Goal: Information Seeking & Learning: Compare options

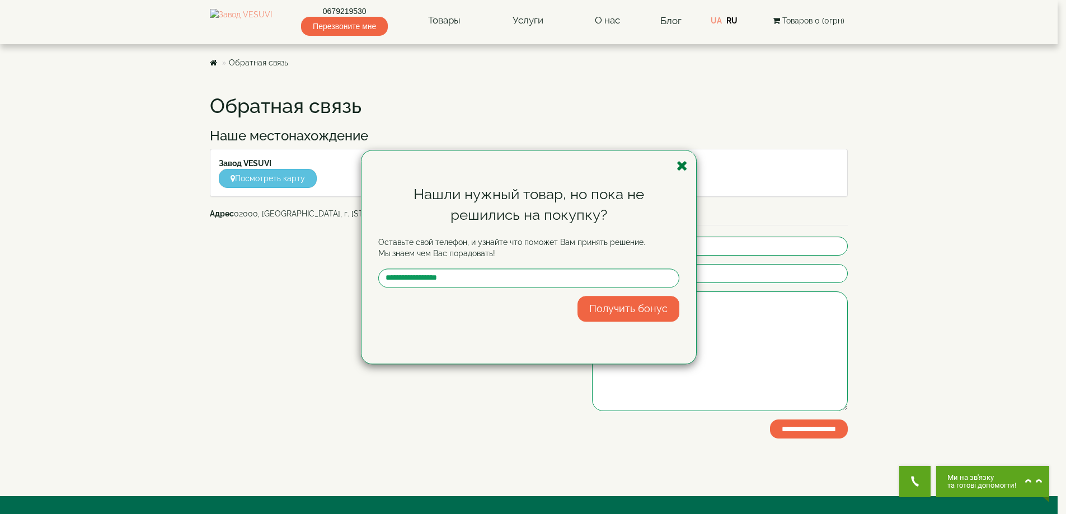
click at [685, 170] on icon "button" at bounding box center [682, 166] width 11 height 14
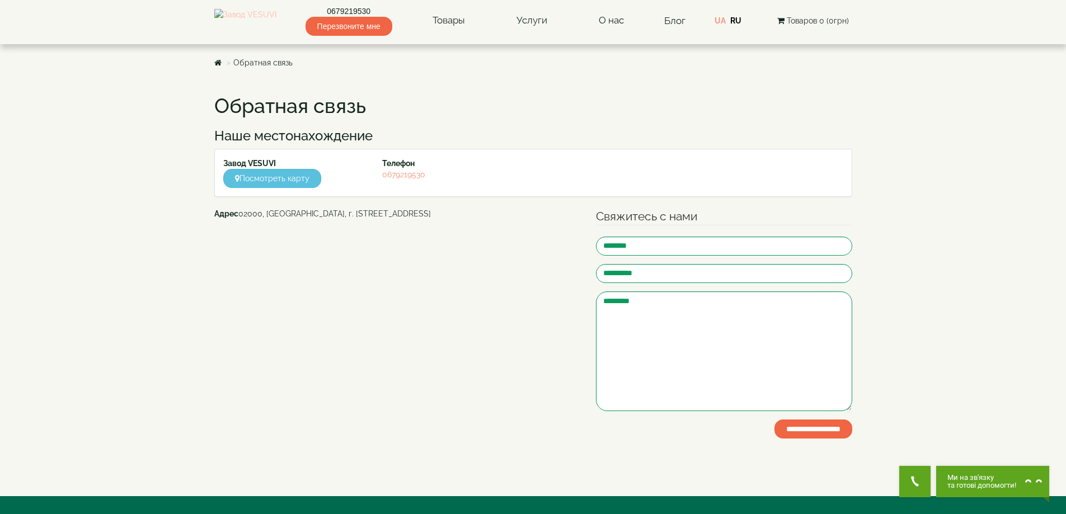
click at [276, 31] on img at bounding box center [245, 21] width 62 height 24
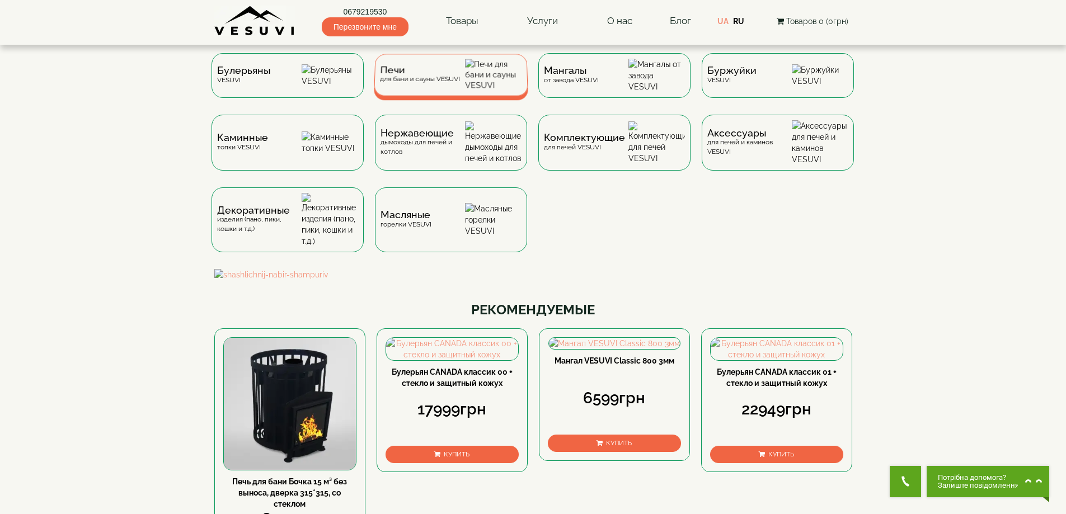
click at [420, 83] on div "Печи для бани и сауны VESUVI" at bounding box center [419, 74] width 80 height 17
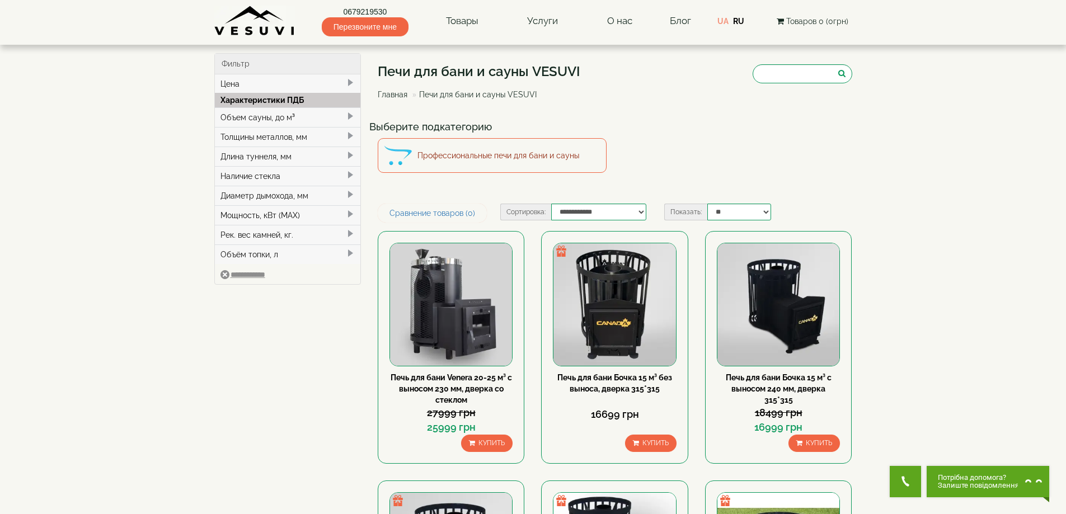
click at [456, 167] on link "Профессиональные печи для бани и сауны" at bounding box center [492, 155] width 229 height 35
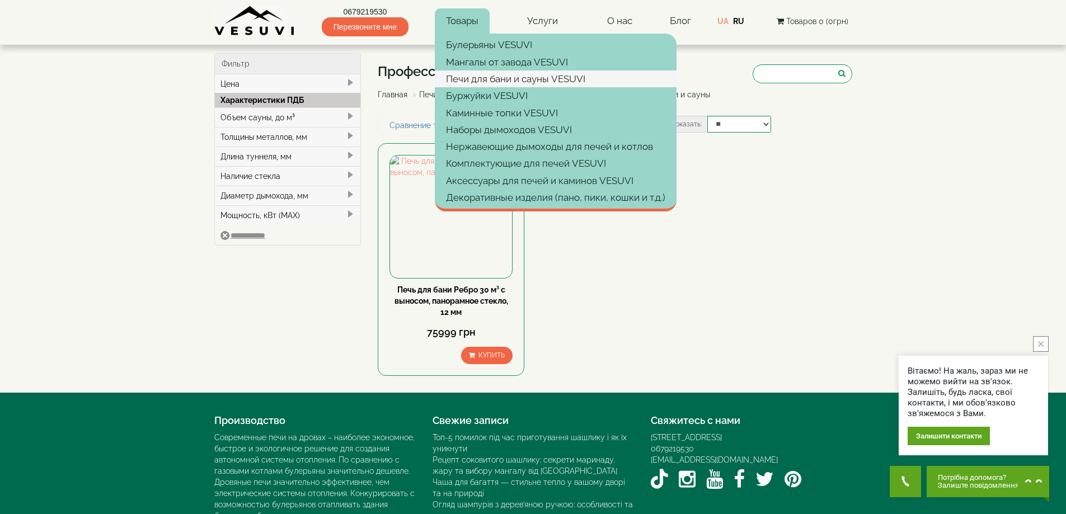
click at [464, 78] on link "Печи для бани и сауны VESUVI" at bounding box center [556, 79] width 242 height 17
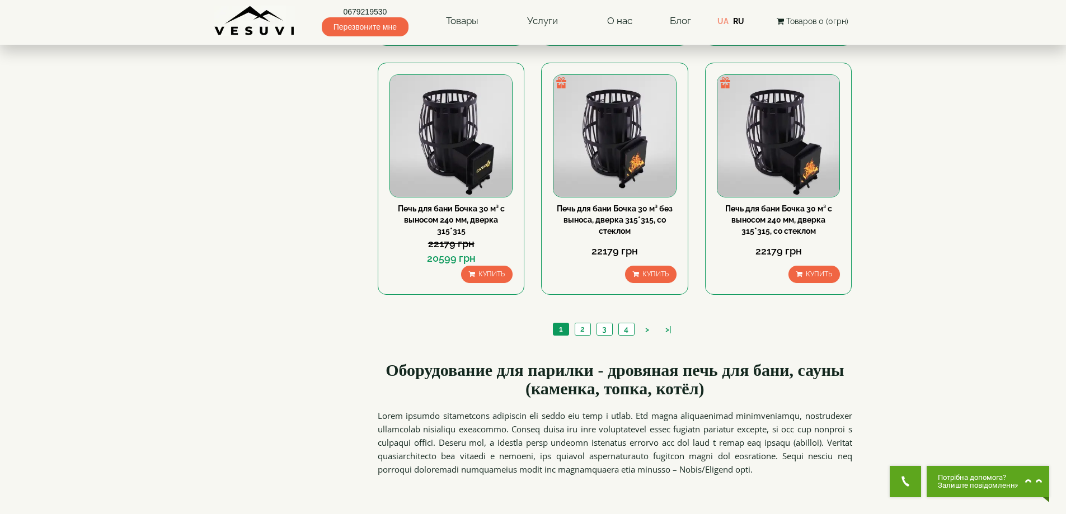
scroll to position [1213, 0]
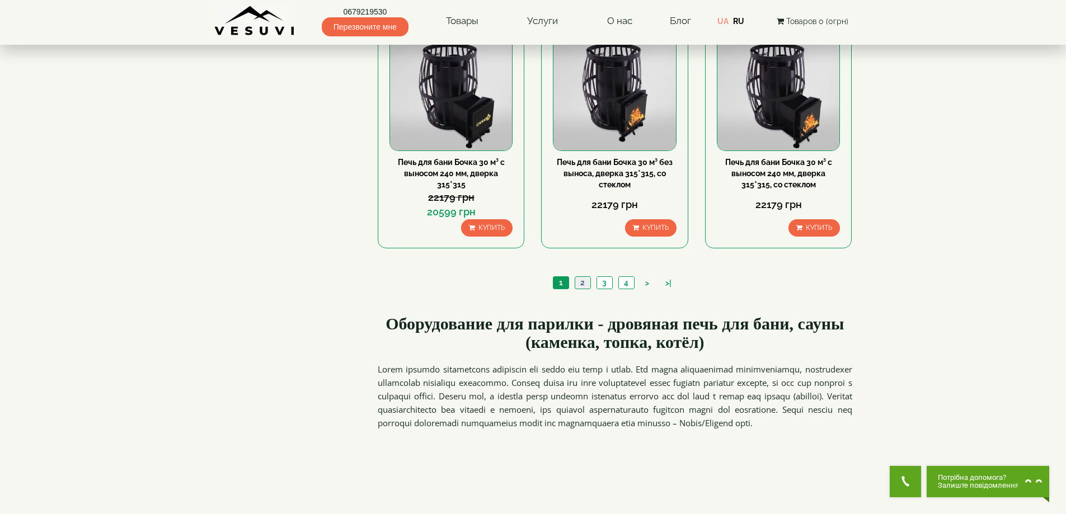
click at [589, 283] on link "2" at bounding box center [583, 283] width 16 height 12
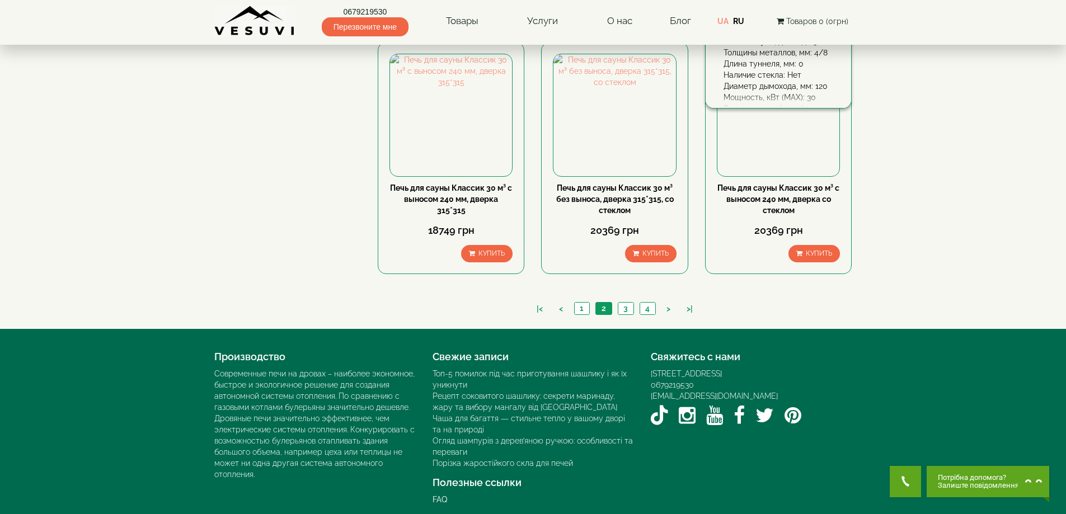
scroll to position [1195, 0]
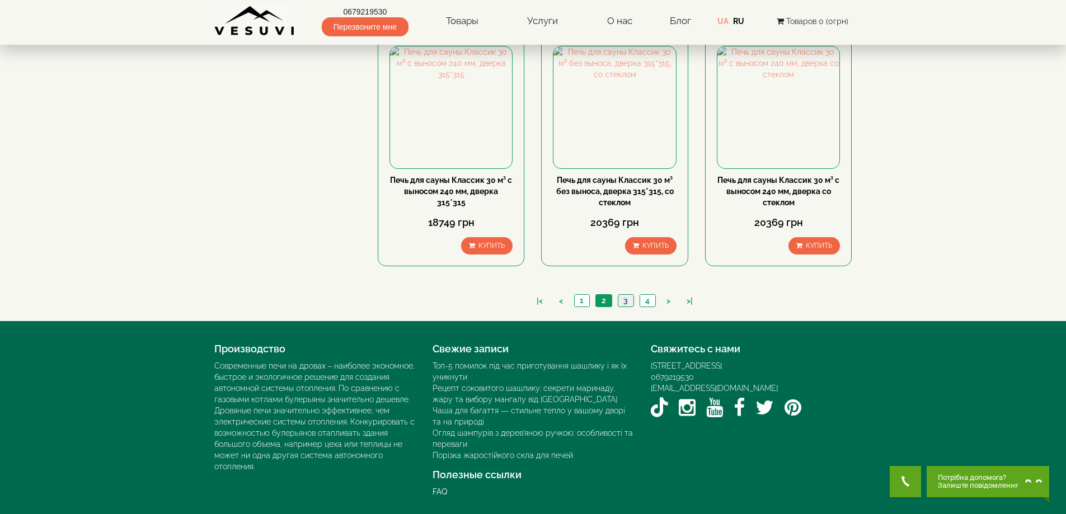
click at [632, 300] on link "3" at bounding box center [626, 301] width 16 height 12
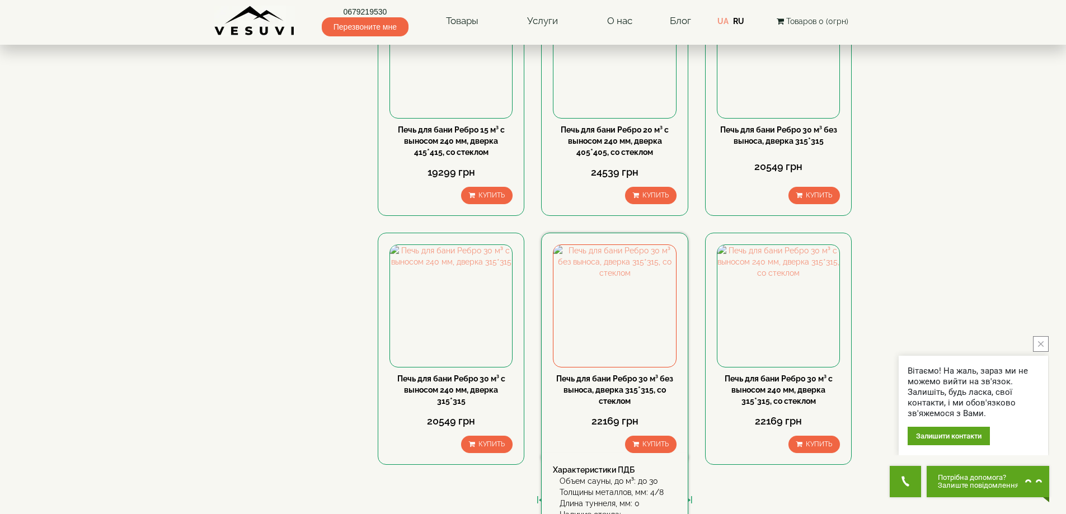
scroll to position [1119, 0]
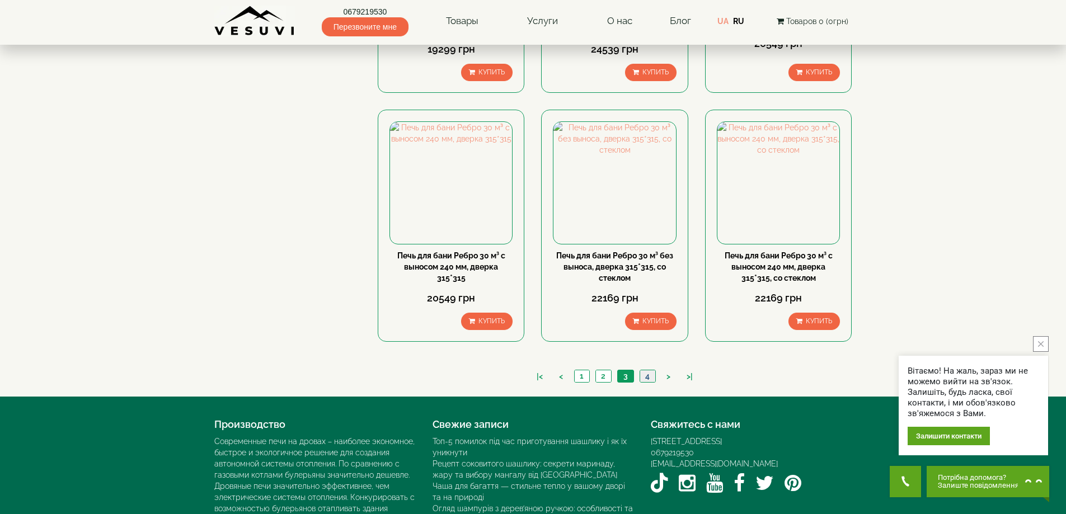
click at [649, 377] on link "4" at bounding box center [648, 376] width 16 height 12
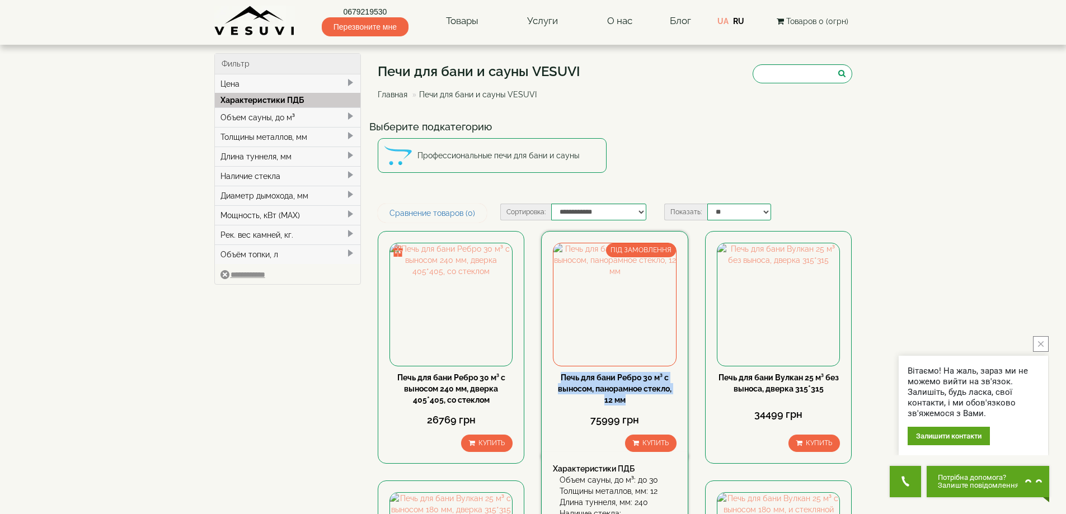
drag, startPoint x: 559, startPoint y: 376, endPoint x: 630, endPoint y: 396, distance: 74.0
click at [630, 396] on div "Печь для бани Ребро 30 м³ с выносом, панорамное стекло, 12 мм" at bounding box center [614, 389] width 123 height 34
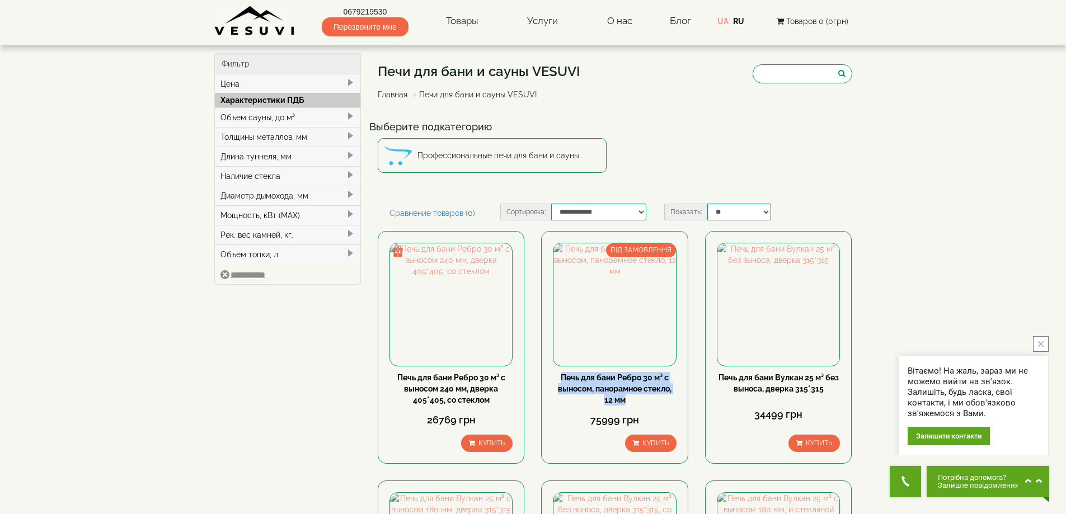
copy link "Печь для бани Ребро 30 м³ с выносом, панорамное стекло, 12 мм"
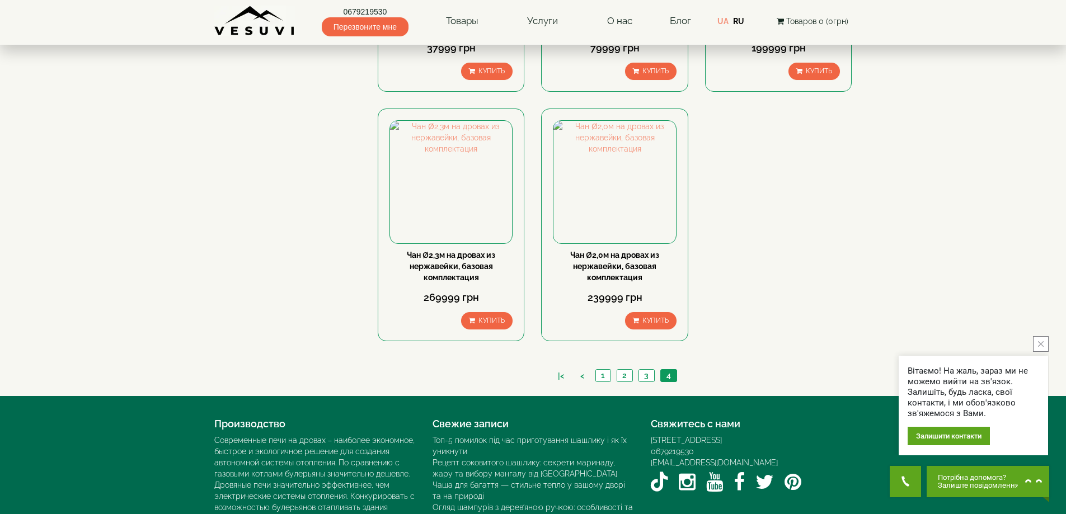
scroll to position [945, 0]
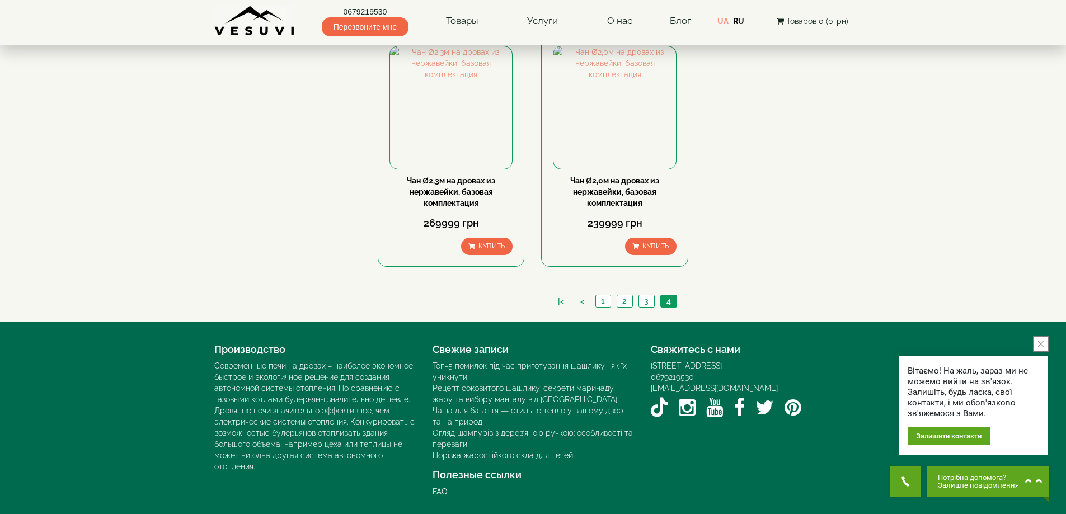
click at [644, 308] on ul "|< < 1 2 3 4" at bounding box center [615, 303] width 130 height 16
click at [644, 302] on link "3" at bounding box center [647, 301] width 16 height 12
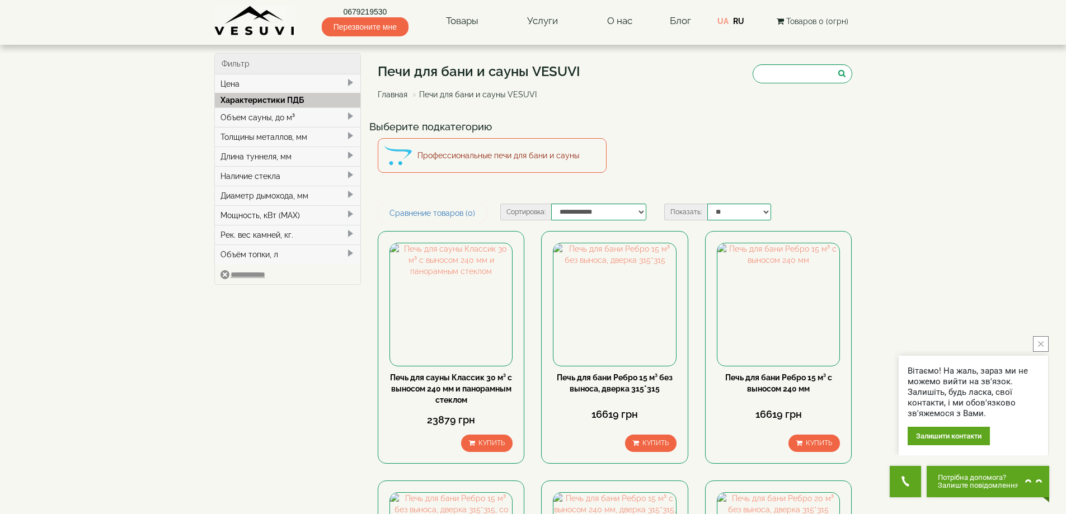
click at [503, 153] on link "Профессиональные печи для бани и сауны" at bounding box center [492, 155] width 229 height 35
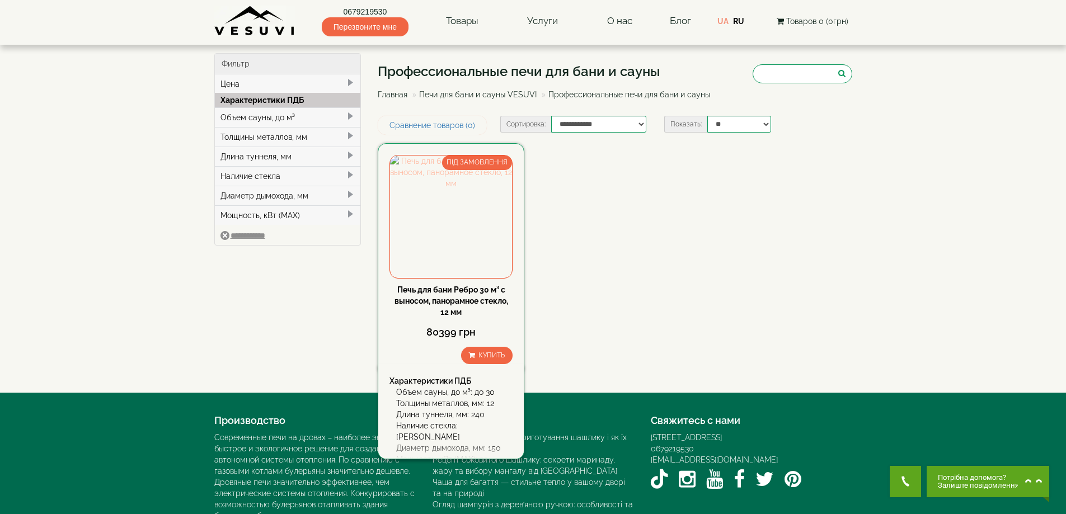
click at [454, 229] on img at bounding box center [451, 217] width 122 height 122
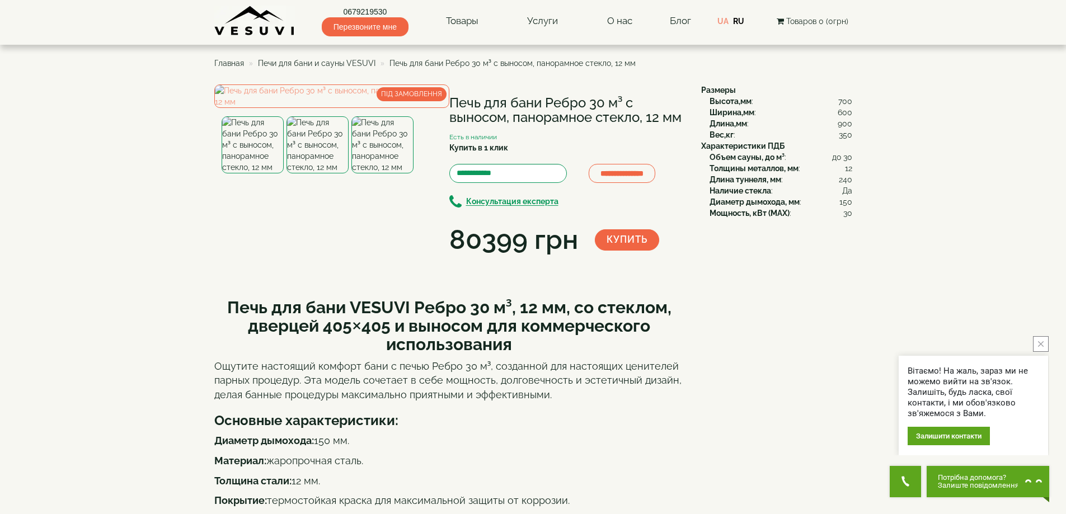
click at [323, 60] on span "Печи для бани и сауны VESUVI" at bounding box center [317, 63] width 118 height 9
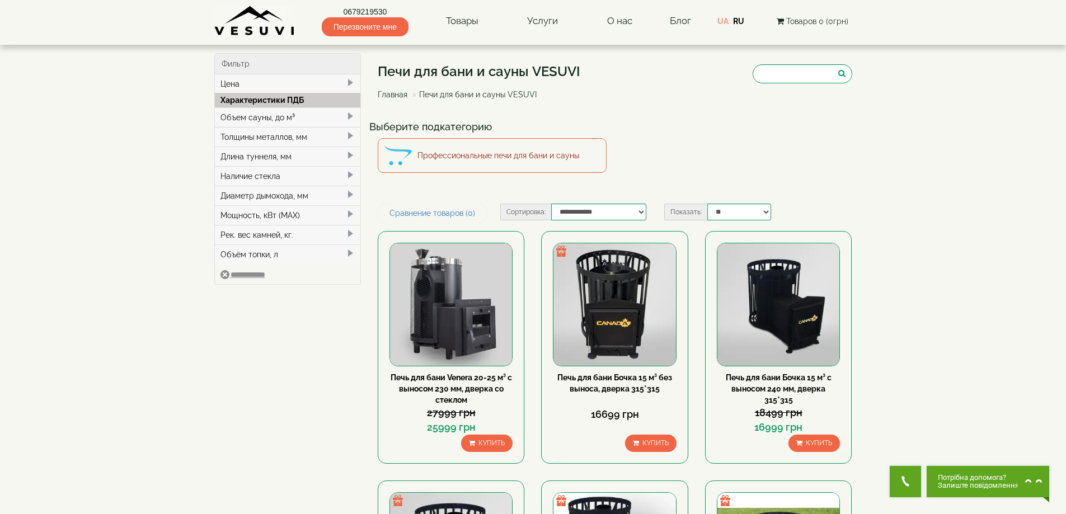
click at [463, 159] on link "Профессиональные печи для бани и сауны" at bounding box center [492, 155] width 229 height 35
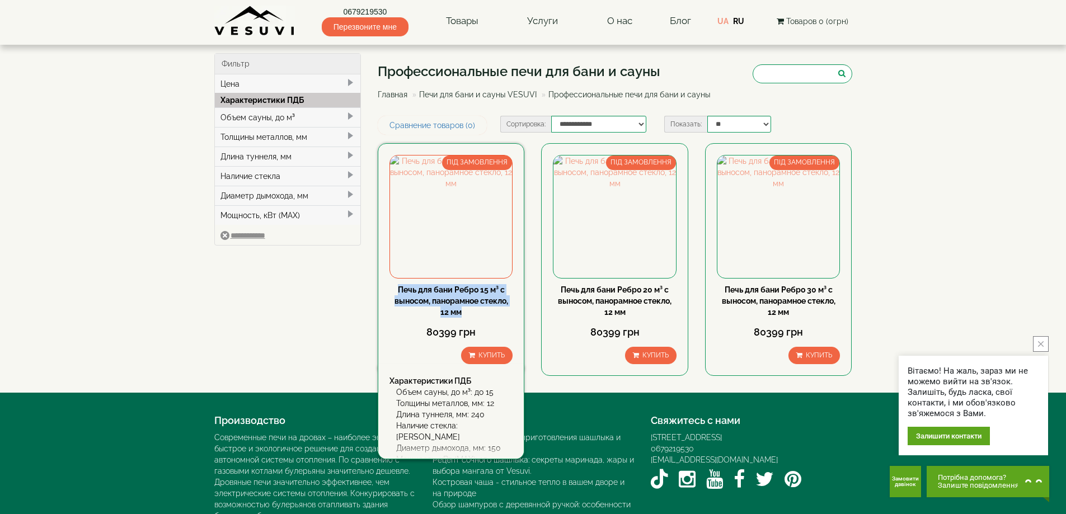
drag, startPoint x: 391, startPoint y: 284, endPoint x: 475, endPoint y: 313, distance: 88.8
click at [475, 313] on div "Печь для бани Ребро 15 м³ с выносом, панорамное стекло, 12 мм" at bounding box center [451, 301] width 123 height 34
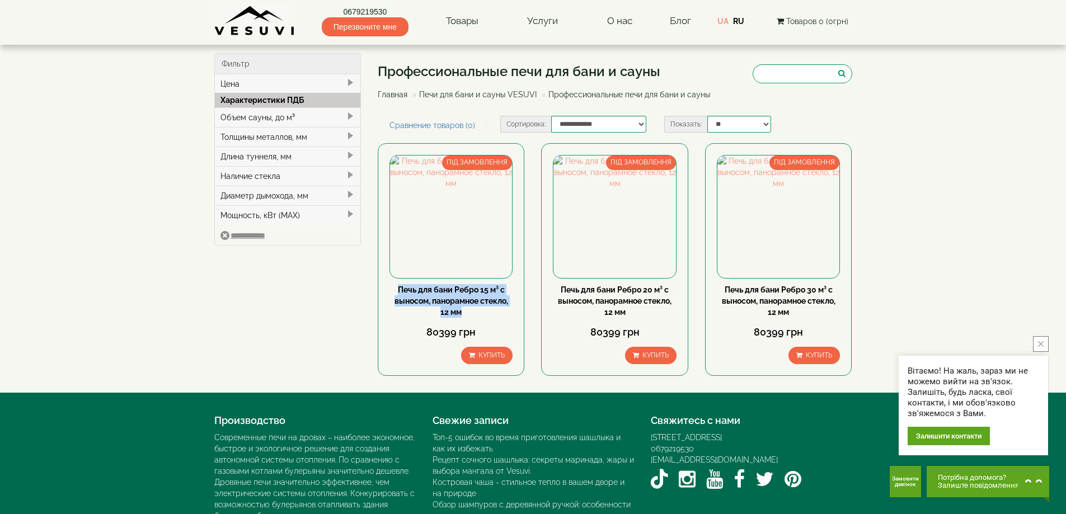
copy link "Печь для бани Ребро 15 м³ с выносом, панорамное стекло, 12 мм"
click at [450, 94] on link "Печи для бани и сауны VESUVI" at bounding box center [478, 94] width 118 height 9
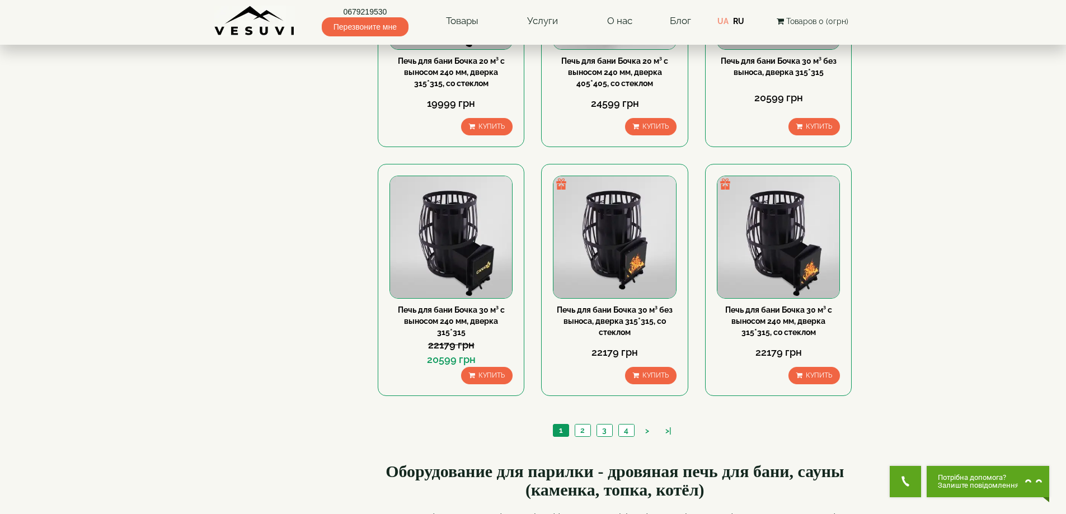
scroll to position [1119, 0]
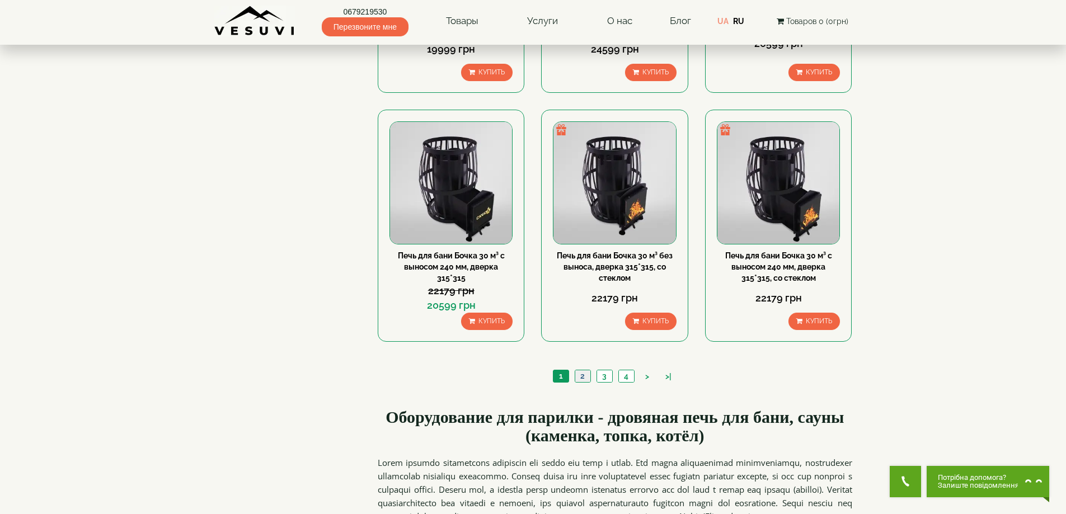
click at [581, 376] on link "2" at bounding box center [583, 376] width 16 height 12
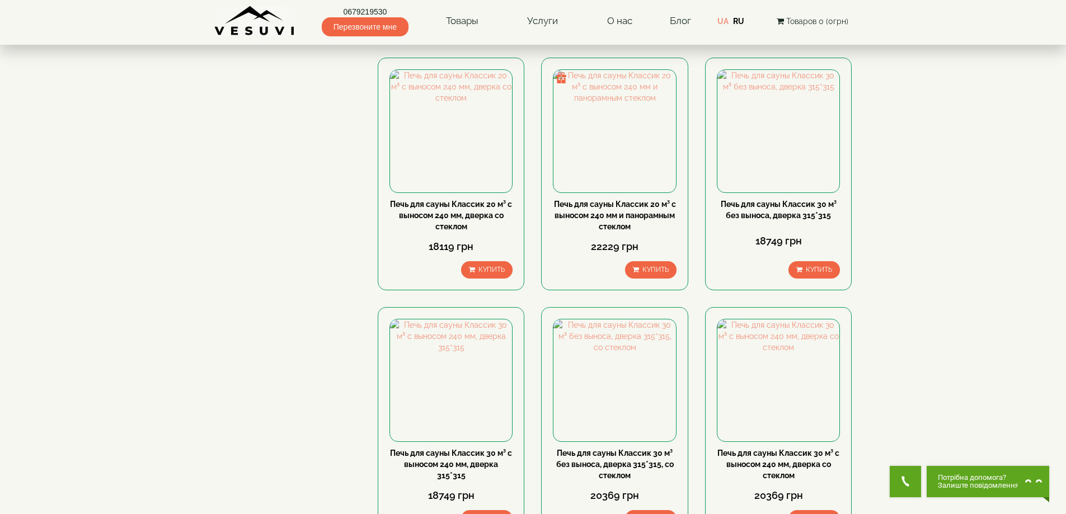
scroll to position [1026, 0]
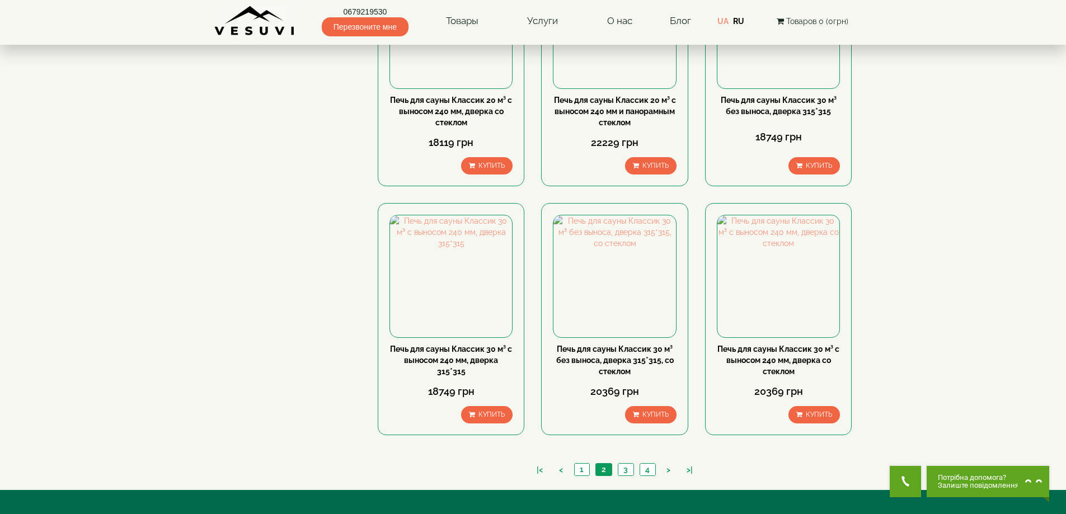
click at [630, 476] on li "3" at bounding box center [626, 469] width 16 height 13
click at [629, 461] on div "|< < 1 2 3 4 > >|" at bounding box center [615, 471] width 475 height 38
click at [629, 465] on link "3" at bounding box center [626, 470] width 16 height 12
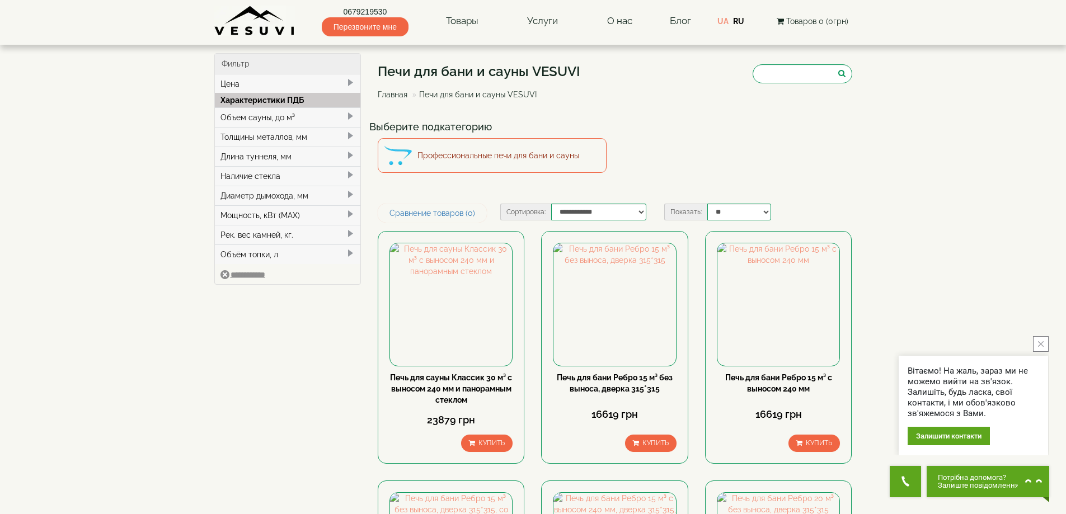
click at [445, 165] on link "Профессиональные печи для бани и сауны" at bounding box center [492, 155] width 229 height 35
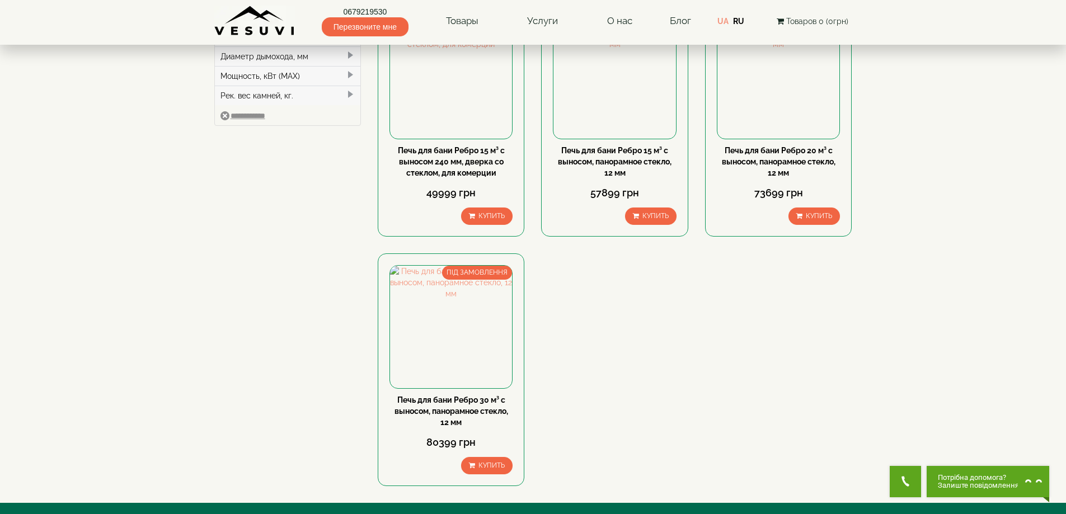
scroll to position [93, 0]
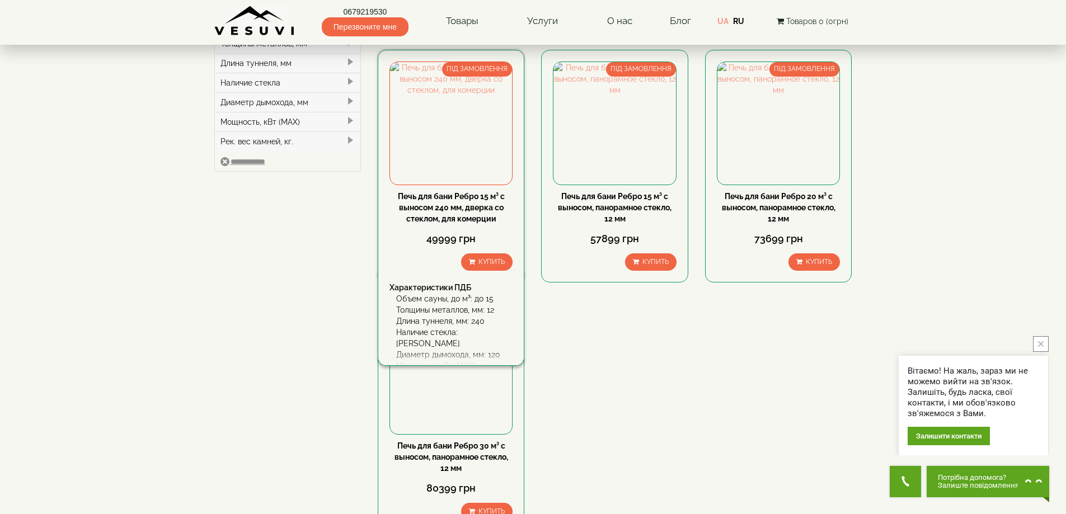
click at [434, 218] on link "Печь для бани Ребро 15 м³ с выносом 240 мм, дверка со стеклом, для комерции" at bounding box center [451, 207] width 107 height 31
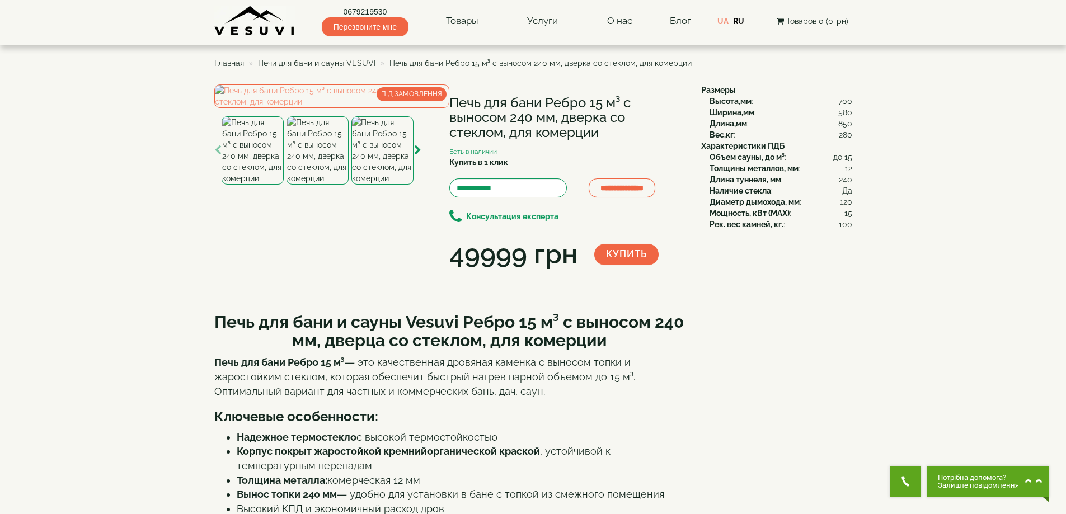
drag, startPoint x: 456, startPoint y: 101, endPoint x: 606, endPoint y: 129, distance: 152.1
click at [606, 129] on div "**********" at bounding box center [453, 179] width 478 height 189
copy div "Печь для бани Ребро 15 м³ с выносом 240 мм, дверка со стеклом, для комерции"
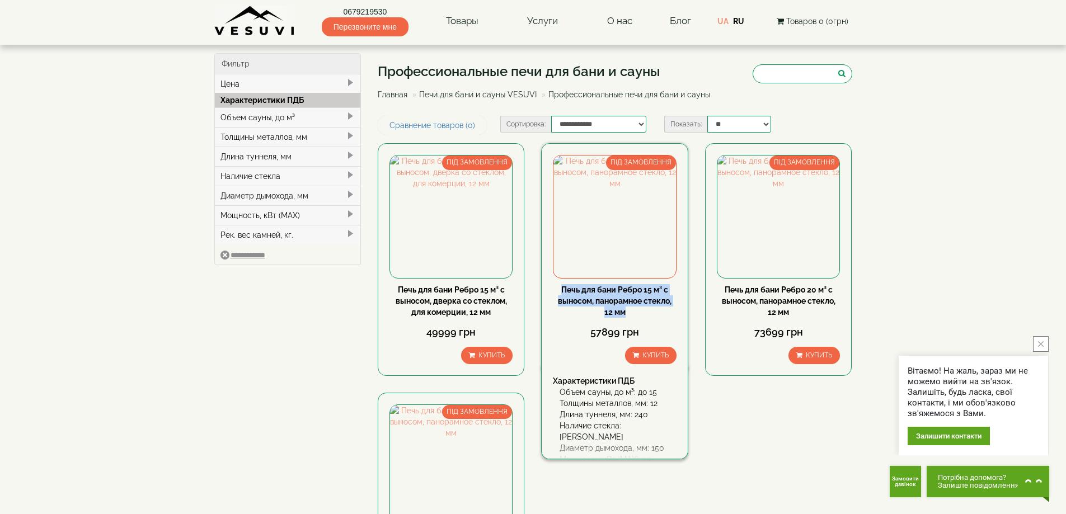
drag, startPoint x: 574, startPoint y: 288, endPoint x: 641, endPoint y: 308, distance: 70.3
click at [641, 308] on div "Печь для бани Ребро 15 м³ с выносом, панорамное стекло, 12 мм" at bounding box center [614, 301] width 123 height 34
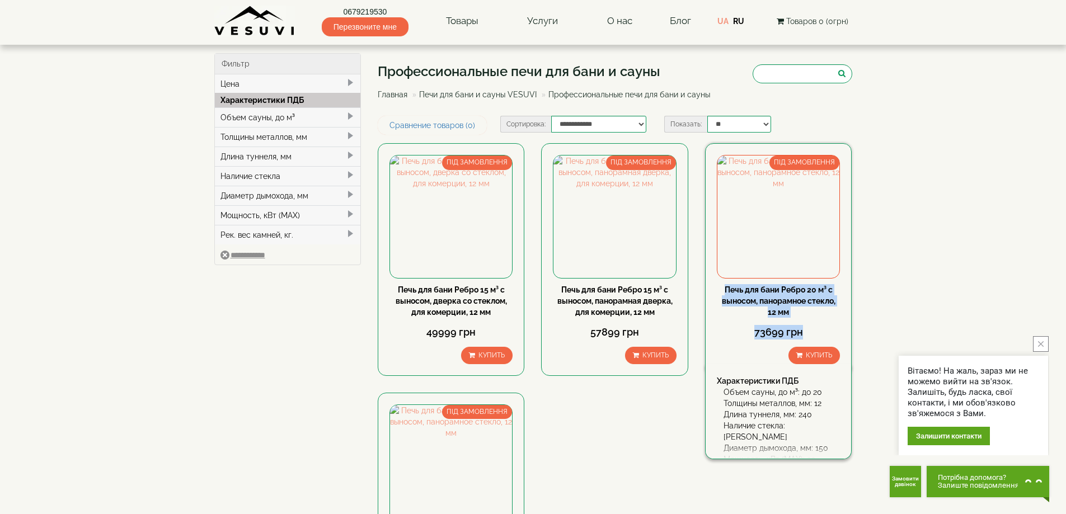
drag, startPoint x: 726, startPoint y: 288, endPoint x: 814, endPoint y: 317, distance: 92.6
click at [814, 317] on div "Печь для бани Ребро 20 м³ с выносом, панорамное стекло, 12 мм 73699 грн Купить" at bounding box center [778, 324] width 123 height 80
click at [743, 287] on link "Печь для бани Ребро 20 м³ с выносом, панорамное стекло, 12 мм" at bounding box center [779, 300] width 114 height 31
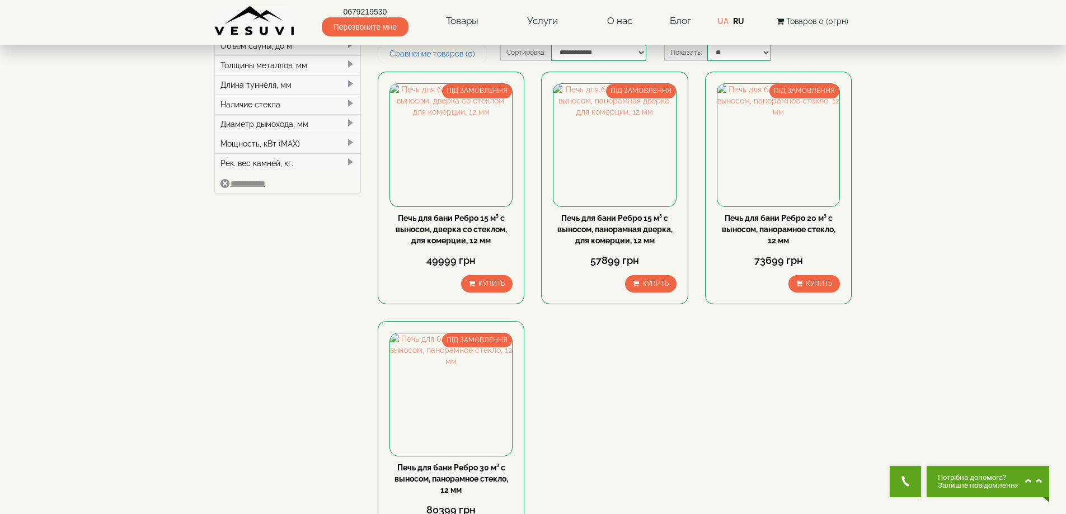
scroll to position [186, 0]
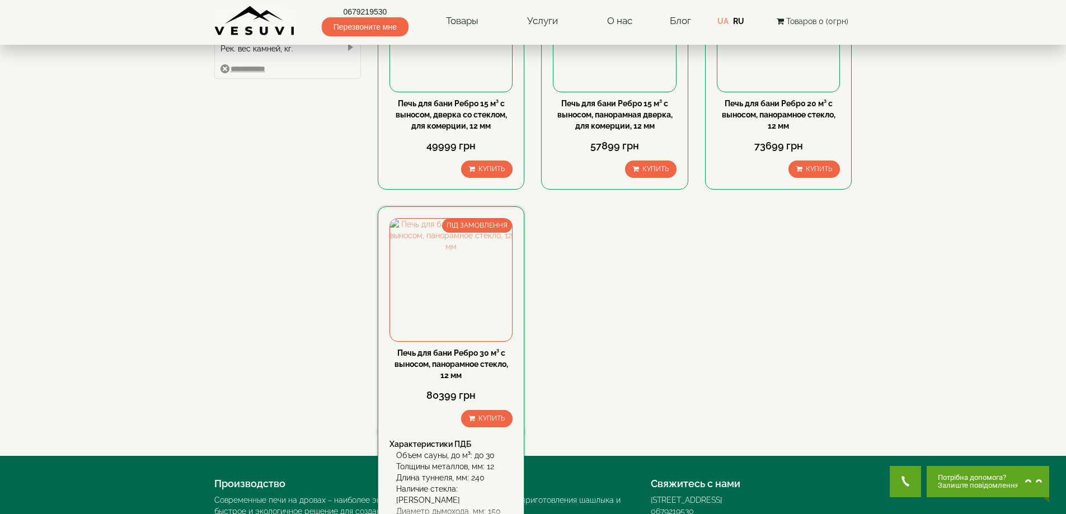
drag, startPoint x: 470, startPoint y: 369, endPoint x: 462, endPoint y: 364, distance: 9.0
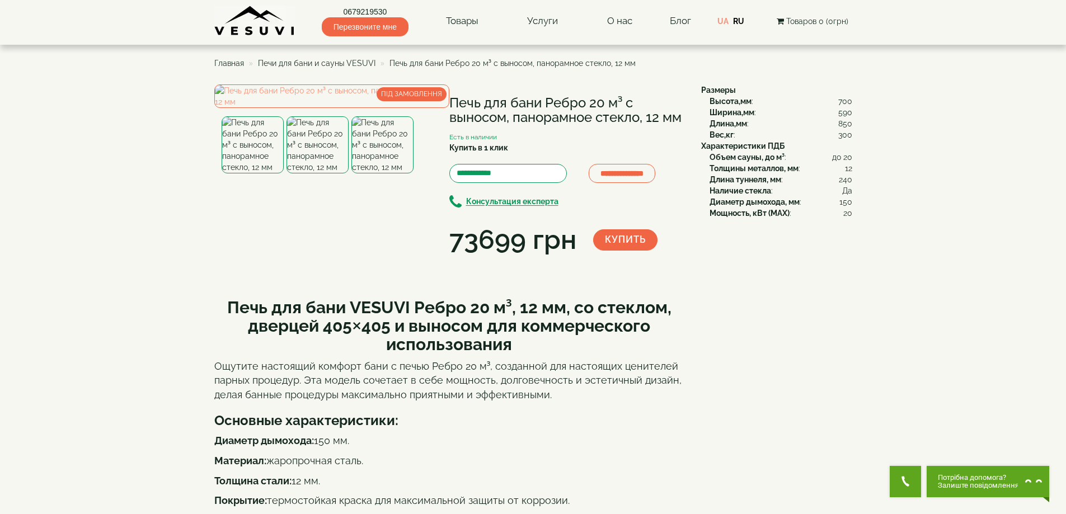
drag, startPoint x: 449, startPoint y: 102, endPoint x: 681, endPoint y: 119, distance: 231.7
click at [681, 119] on h1 "Печь для бани Ребро 20 м³ с выносом, панорамное стекло, 12 мм" at bounding box center [566, 111] width 235 height 30
copy h1 "Печь для бани Ребро 20 м³ с выносом, панорамное стекло, 12 мм"
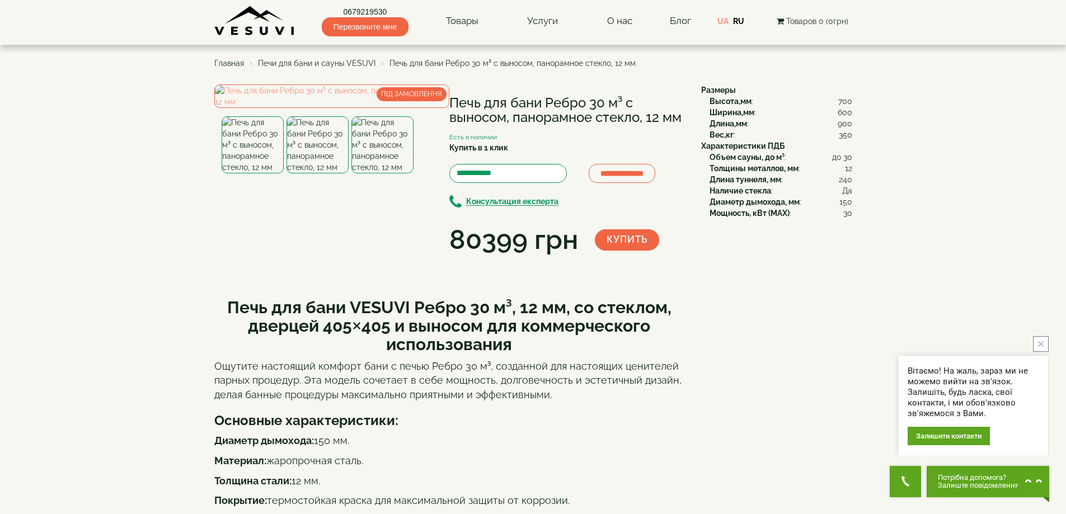
click at [304, 63] on span "Печи для бани и сауны VESUVI" at bounding box center [317, 63] width 118 height 9
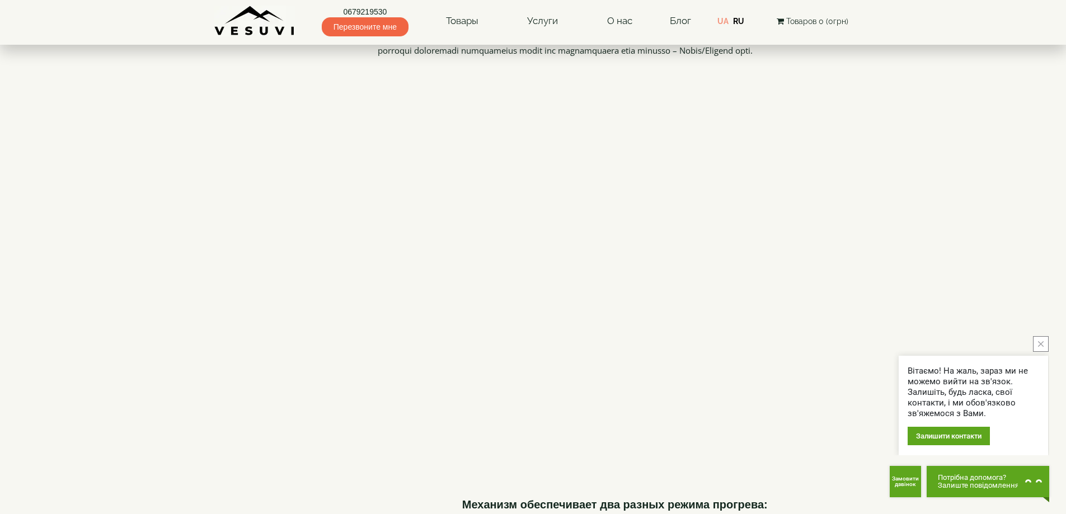
scroll to position [1306, 0]
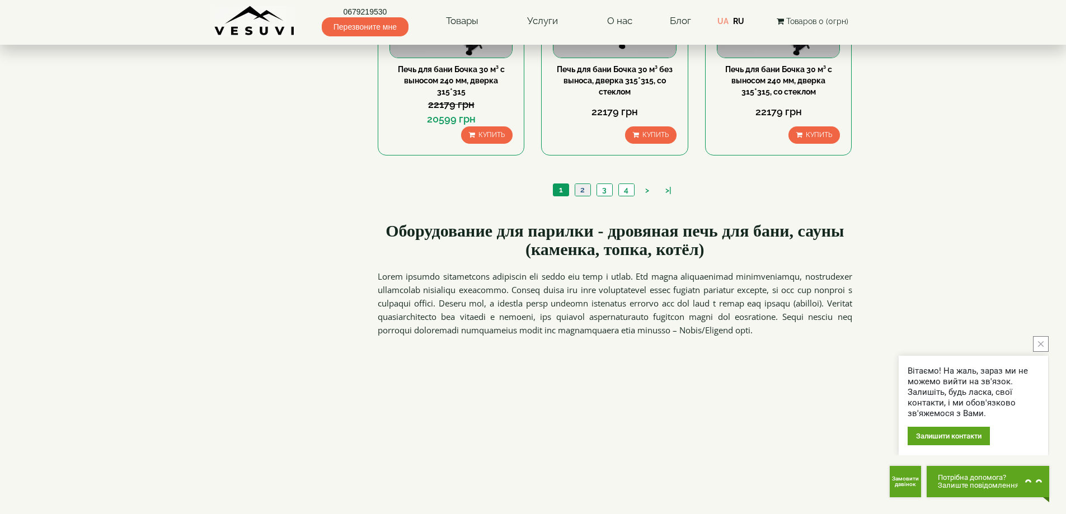
drag, startPoint x: 580, startPoint y: 187, endPoint x: 570, endPoint y: 215, distance: 29.6
click at [580, 187] on link "2" at bounding box center [583, 190] width 16 height 12
